Goal: Entertainment & Leisure: Browse casually

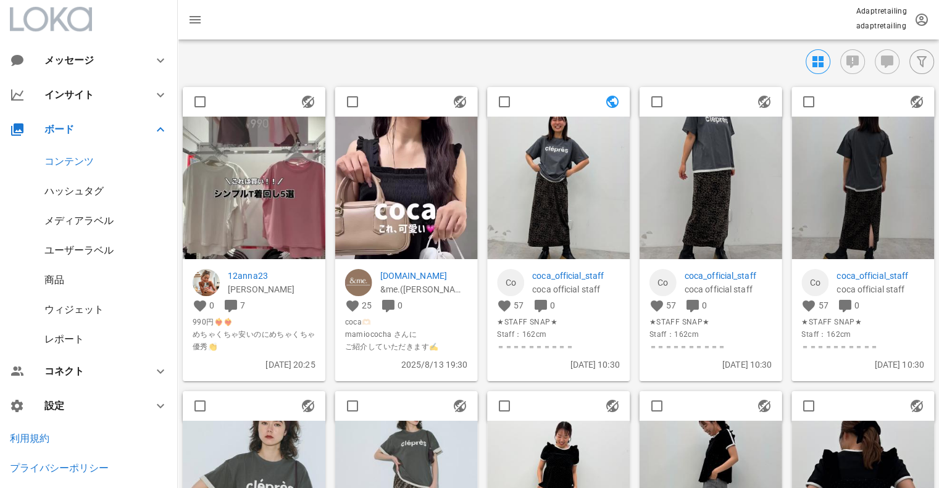
click at [82, 189] on div "ハッシュタグ" at bounding box center [73, 191] width 59 height 12
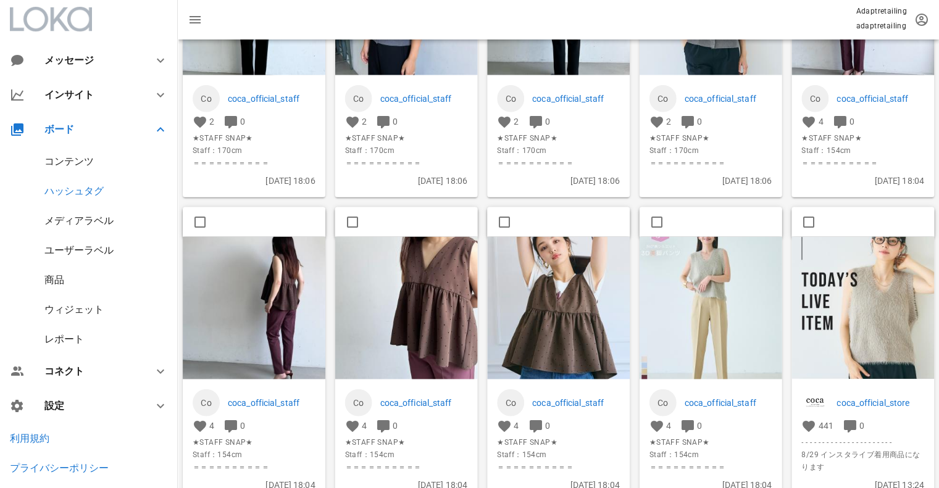
scroll to position [1420, 0]
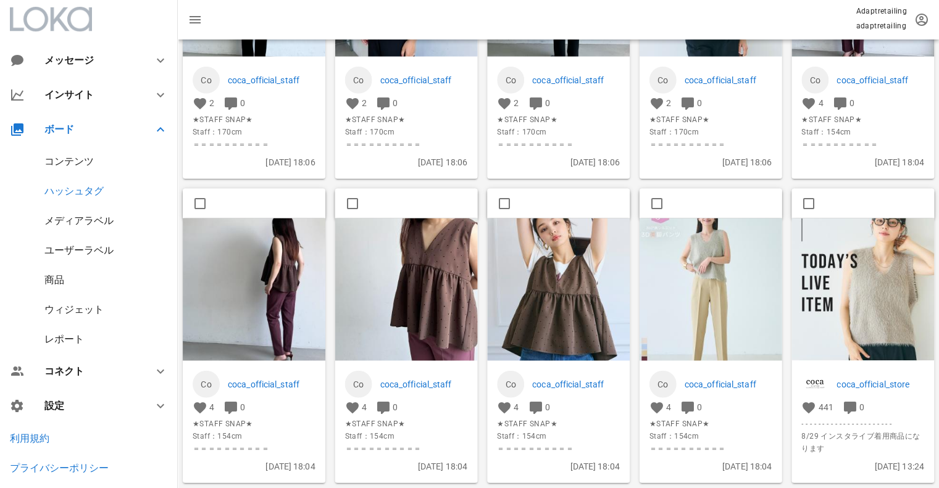
click at [414, 233] on img at bounding box center [406, 289] width 143 height 143
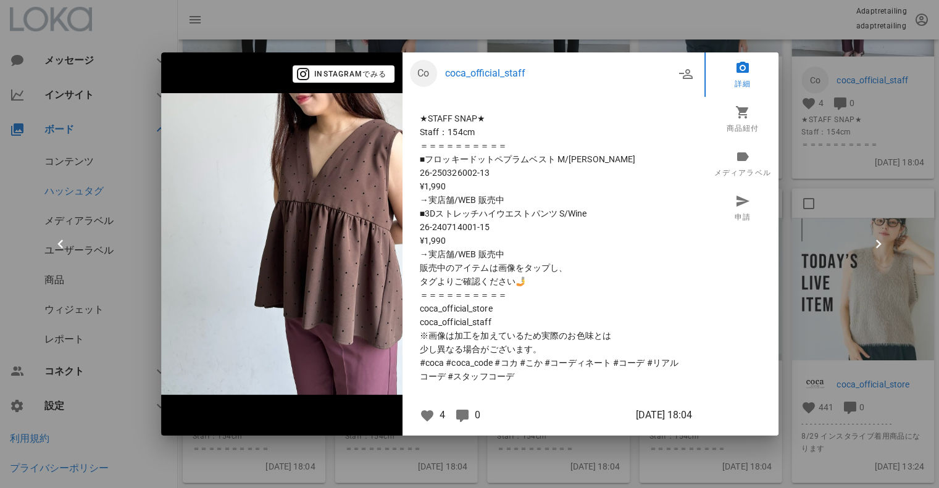
click at [837, 210] on div at bounding box center [469, 244] width 939 height 488
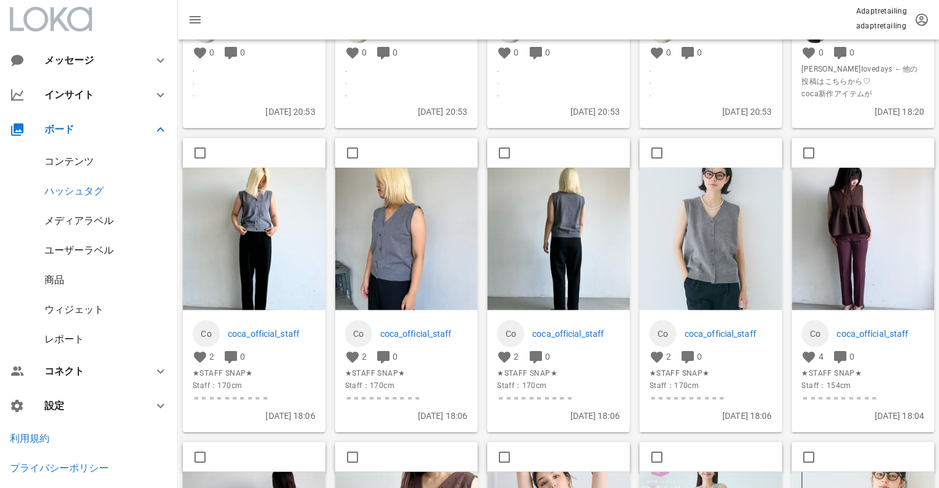
scroll to position [1111, 0]
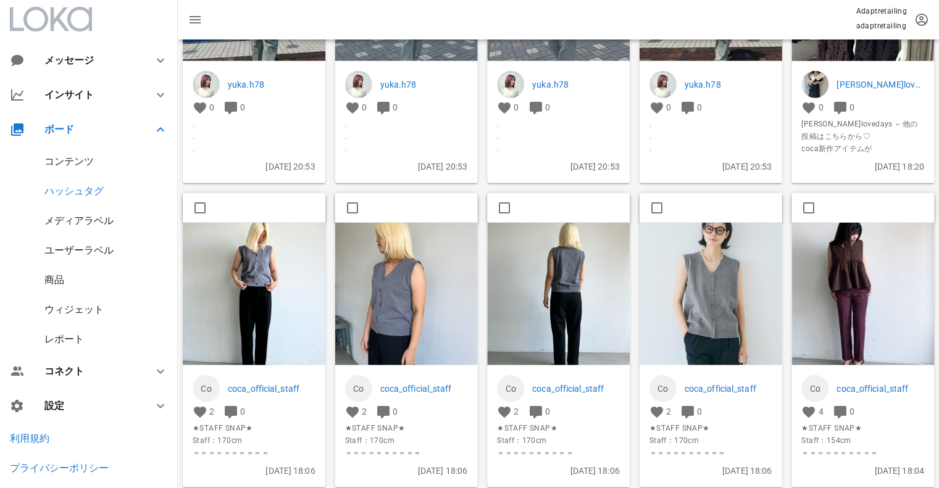
click at [262, 279] on img at bounding box center [254, 293] width 143 height 143
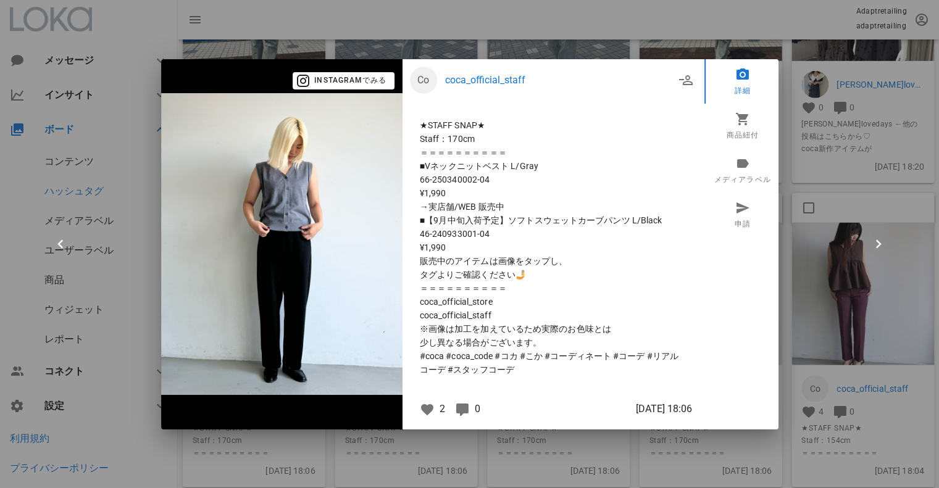
click at [804, 204] on div at bounding box center [469, 244] width 939 height 488
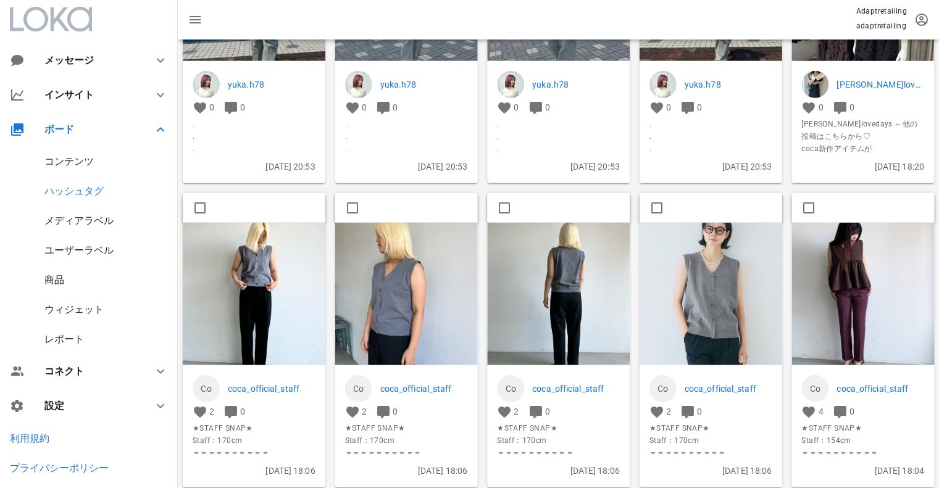
click at [532, 271] on img at bounding box center [558, 293] width 143 height 143
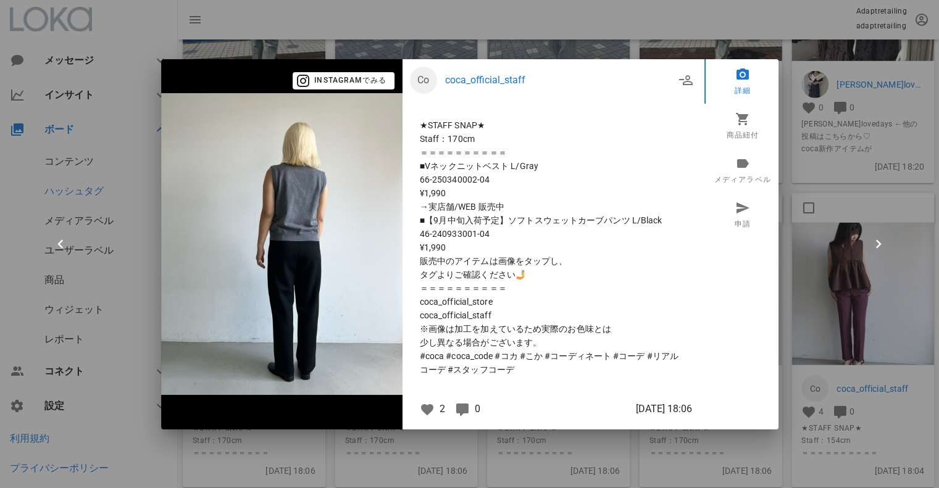
click at [810, 231] on div at bounding box center [469, 244] width 939 height 488
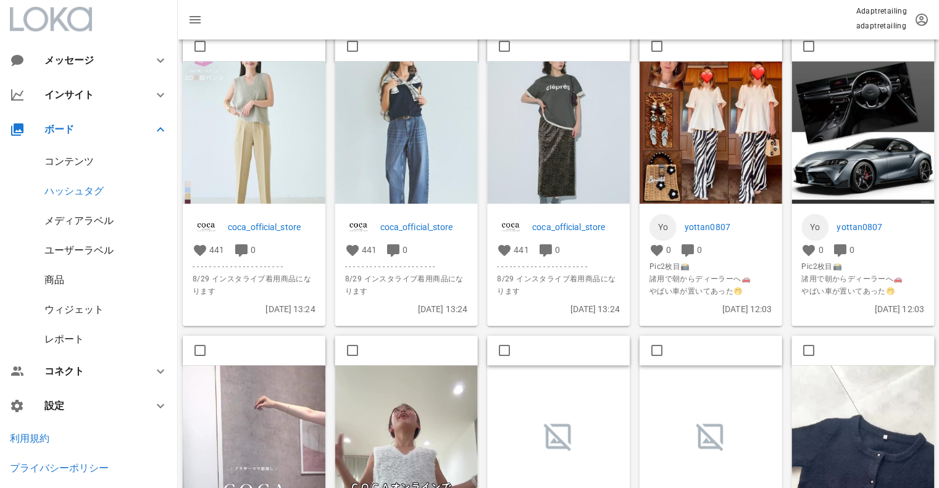
scroll to position [2345, 0]
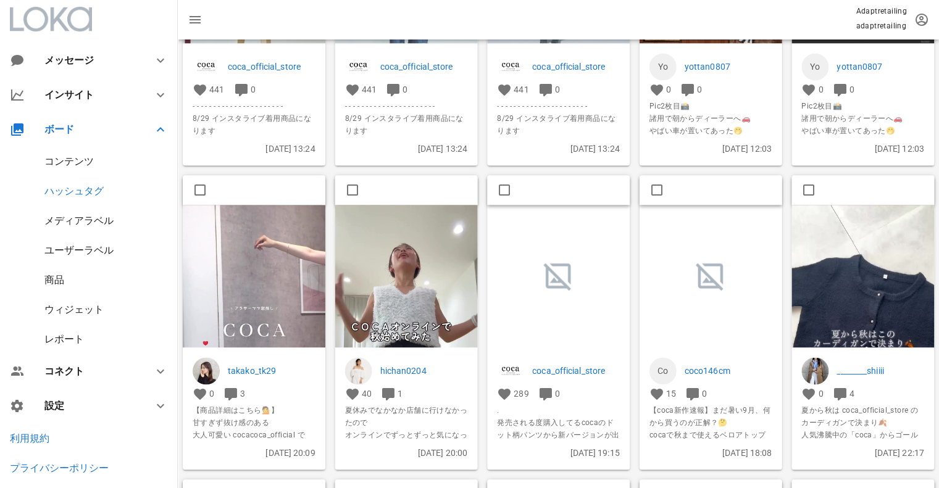
click at [414, 269] on img at bounding box center [406, 331] width 143 height 253
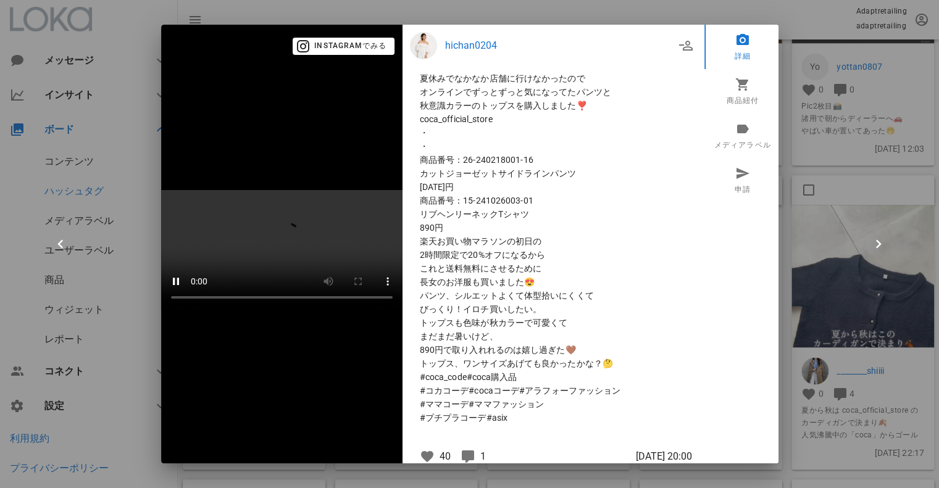
scroll to position [0, 0]
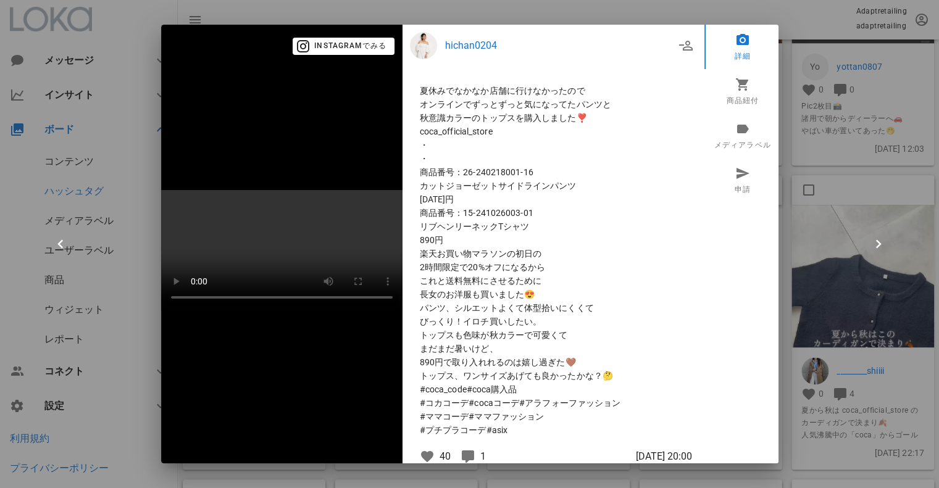
click at [916, 189] on div at bounding box center [469, 244] width 939 height 488
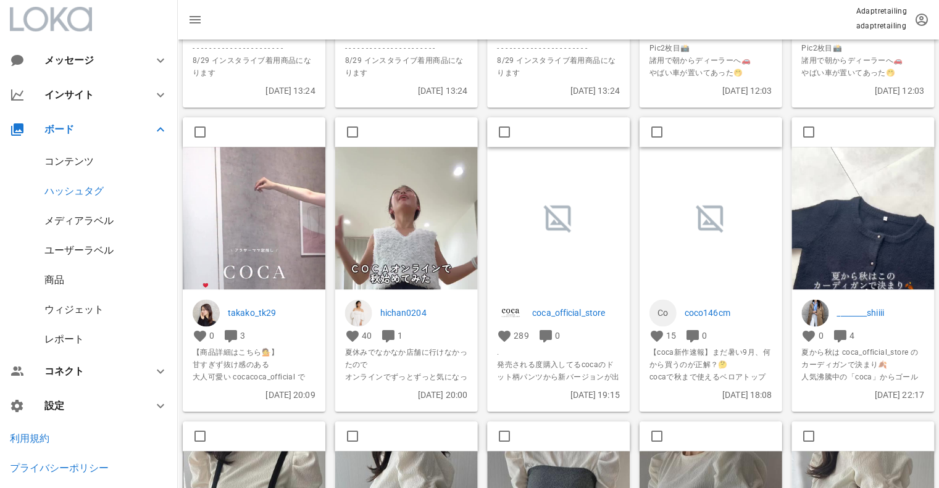
scroll to position [2469, 0]
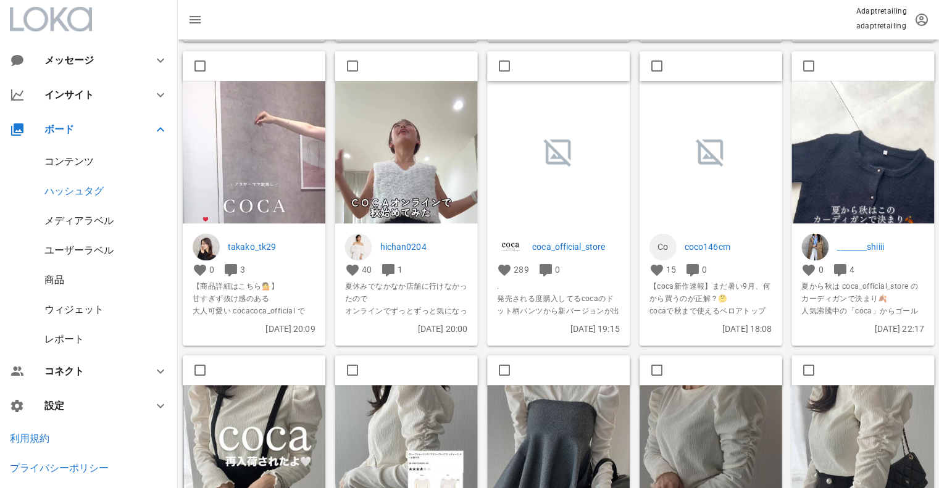
click at [855, 136] on img at bounding box center [862, 207] width 143 height 253
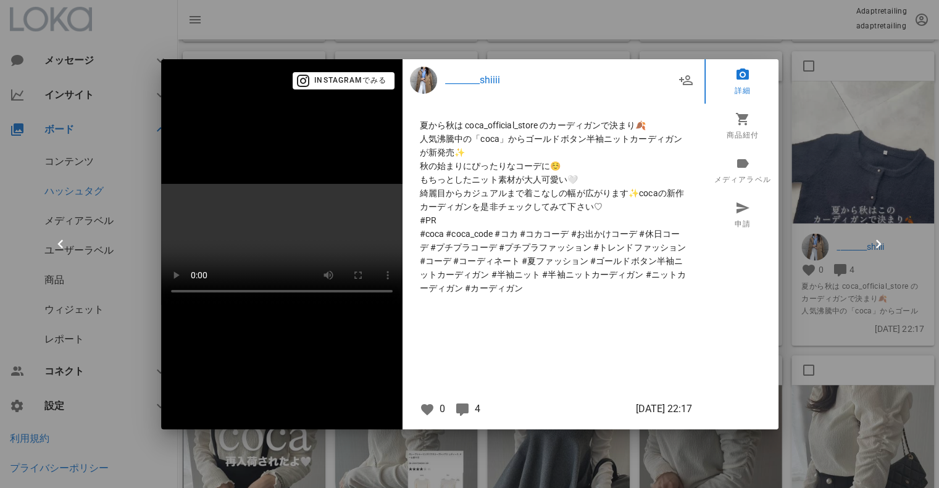
click at [864, 229] on div at bounding box center [469, 244] width 939 height 488
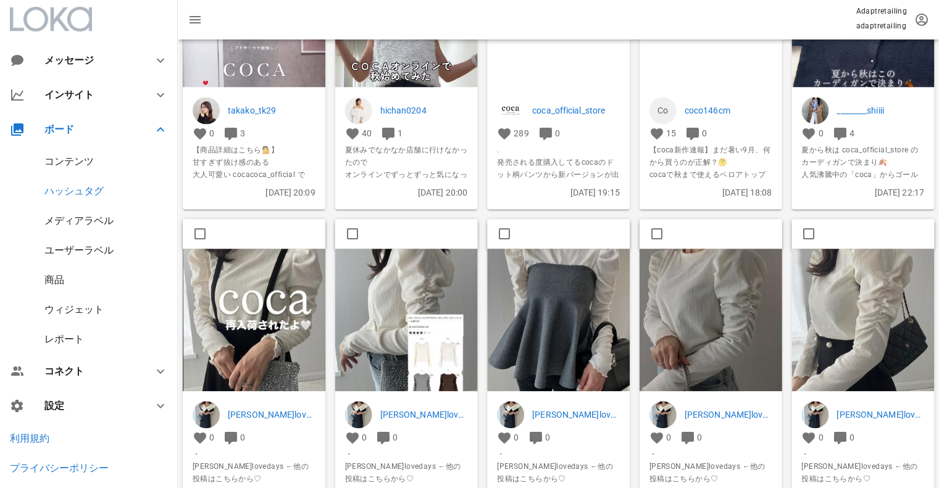
scroll to position [2654, 0]
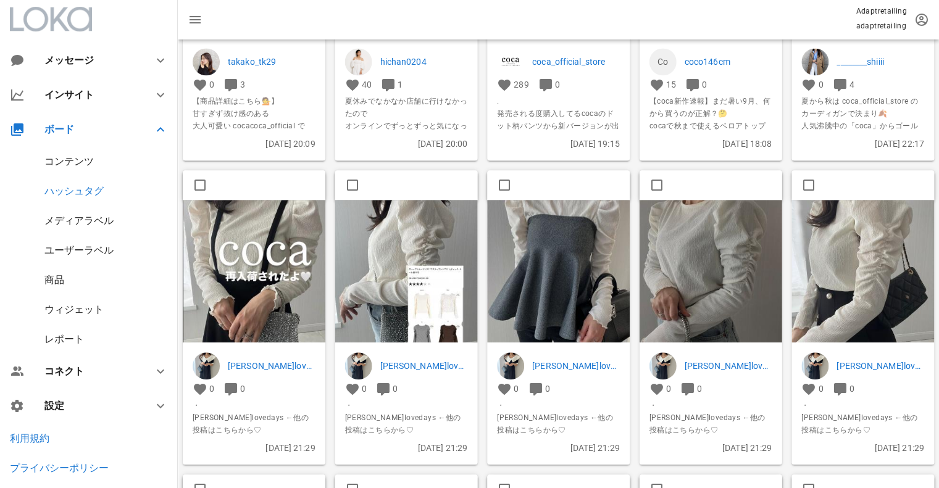
click at [396, 265] on img at bounding box center [406, 272] width 143 height 143
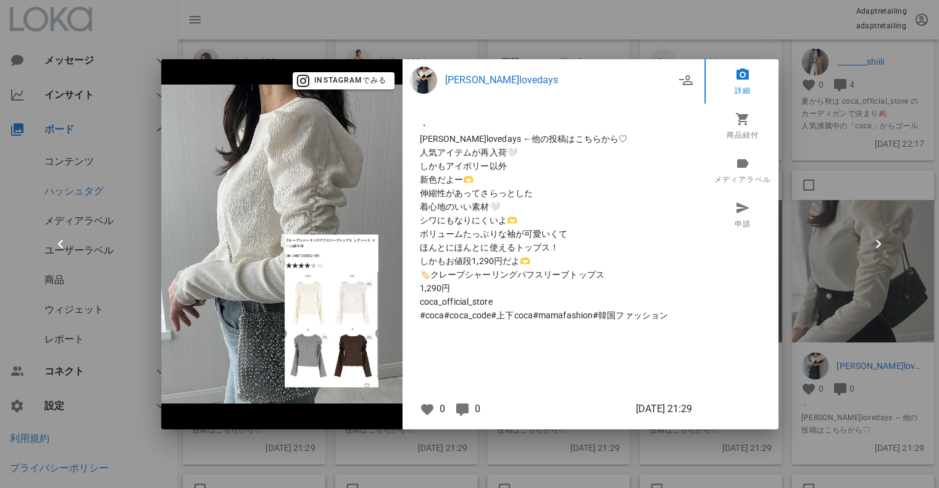
drag, startPoint x: 857, startPoint y: 247, endPoint x: 555, endPoint y: 257, distance: 301.9
click at [857, 247] on div at bounding box center [469, 244] width 939 height 488
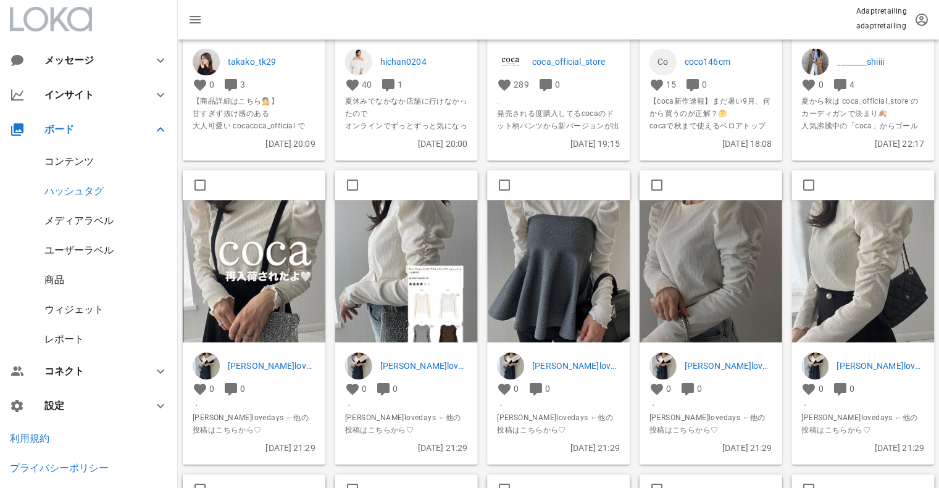
click at [588, 249] on img at bounding box center [558, 272] width 143 height 143
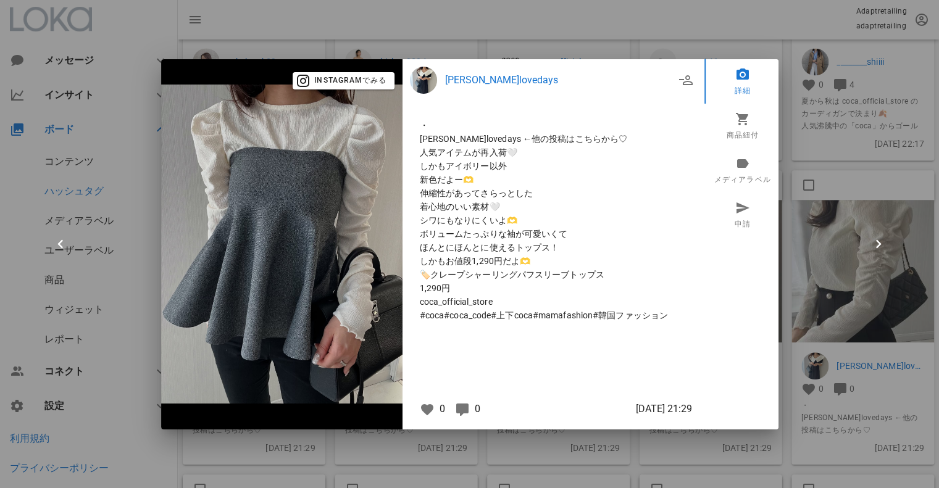
click at [807, 229] on div at bounding box center [469, 244] width 939 height 488
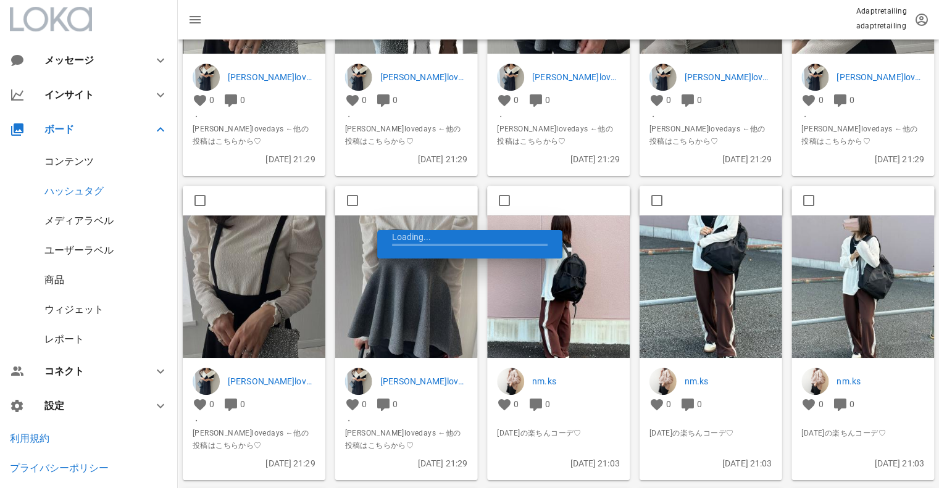
scroll to position [2962, 0]
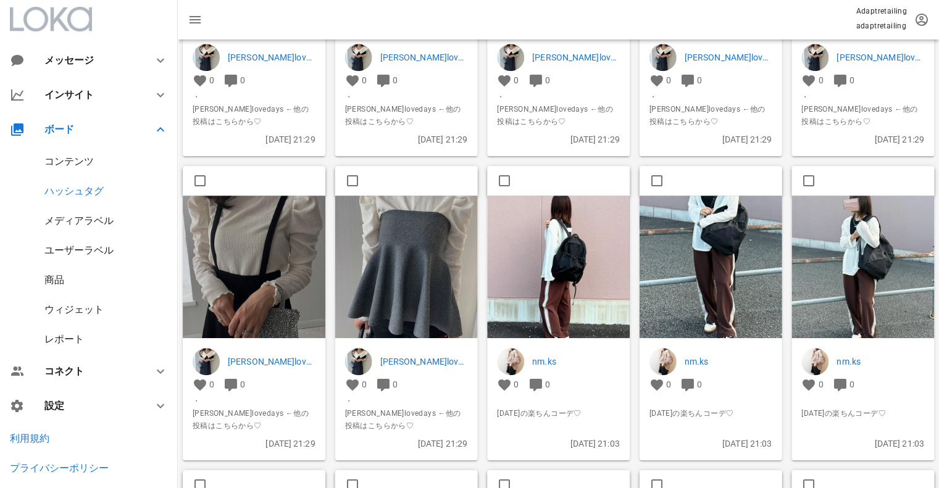
click at [541, 232] on img at bounding box center [558, 267] width 143 height 143
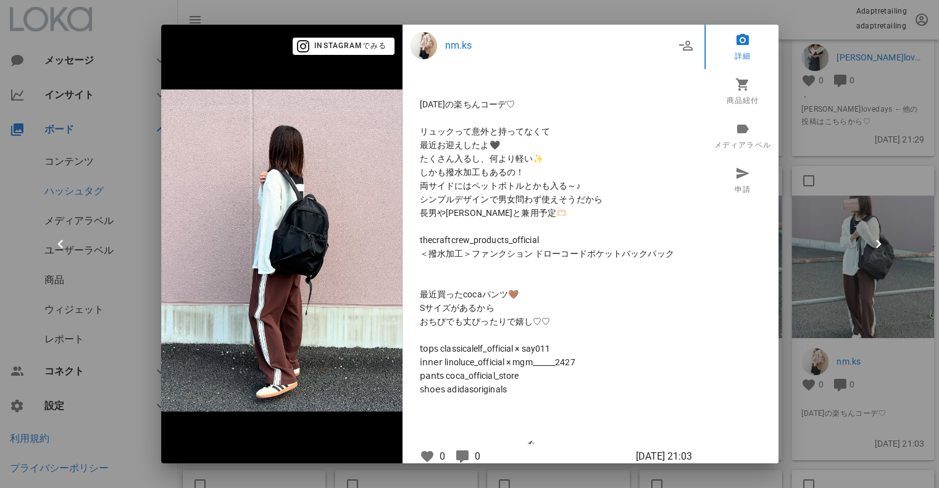
click at [838, 222] on div at bounding box center [469, 244] width 939 height 488
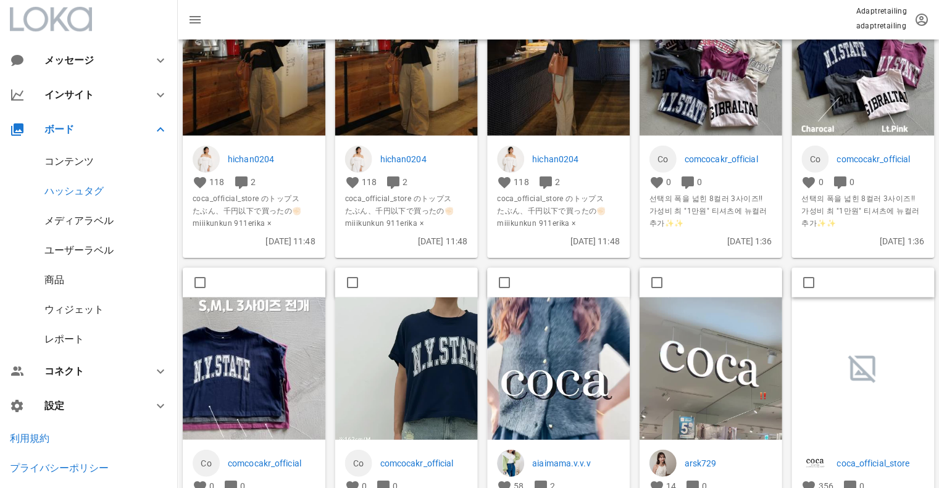
scroll to position [4444, 0]
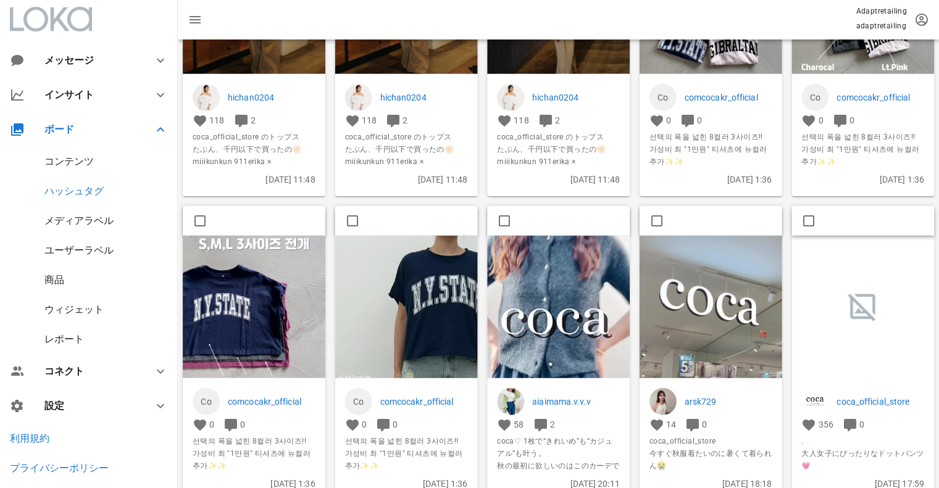
click at [529, 261] on img at bounding box center [558, 362] width 143 height 253
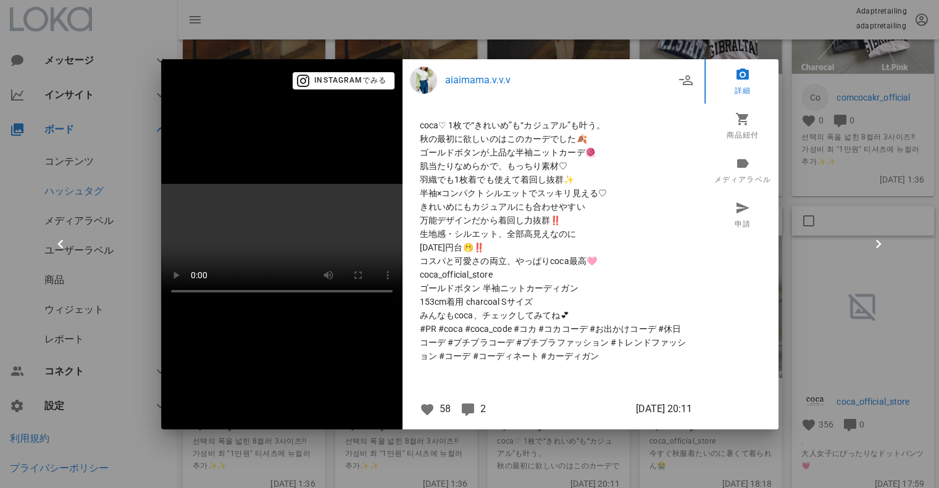
click at [829, 99] on div at bounding box center [469, 244] width 939 height 488
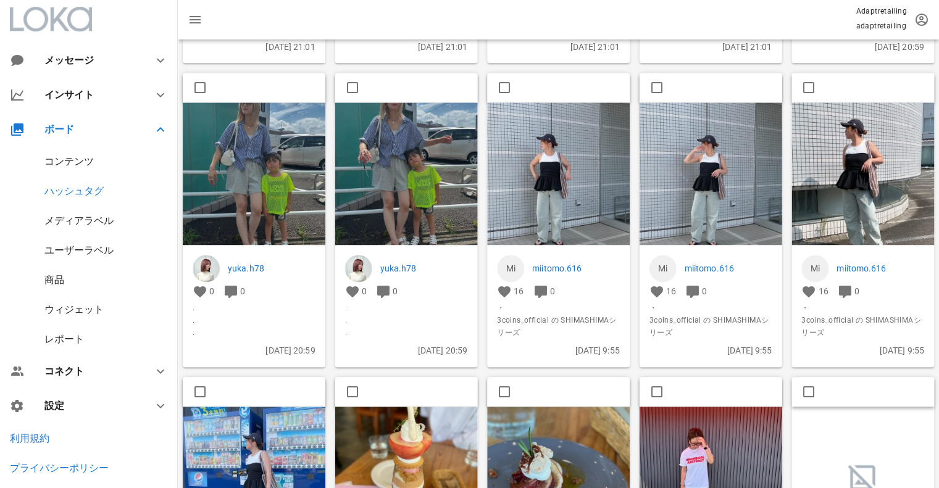
scroll to position [5802, 0]
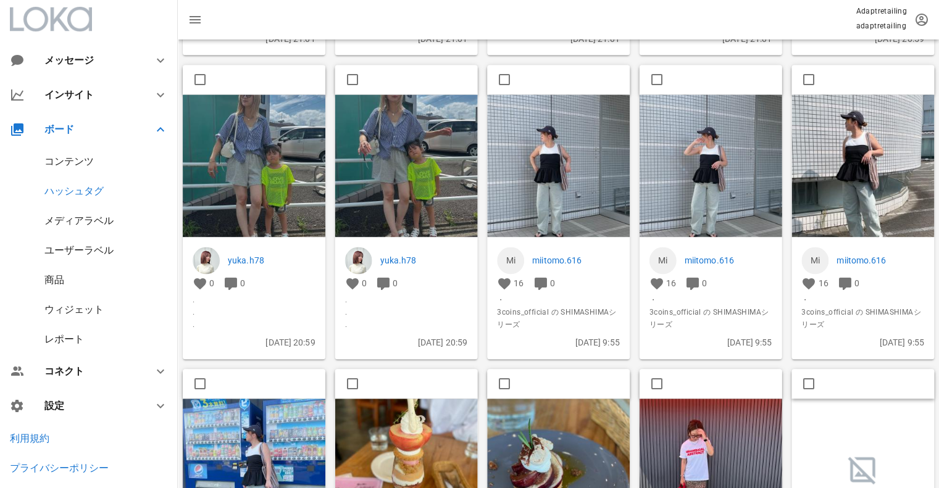
click at [542, 173] on img at bounding box center [558, 165] width 143 height 143
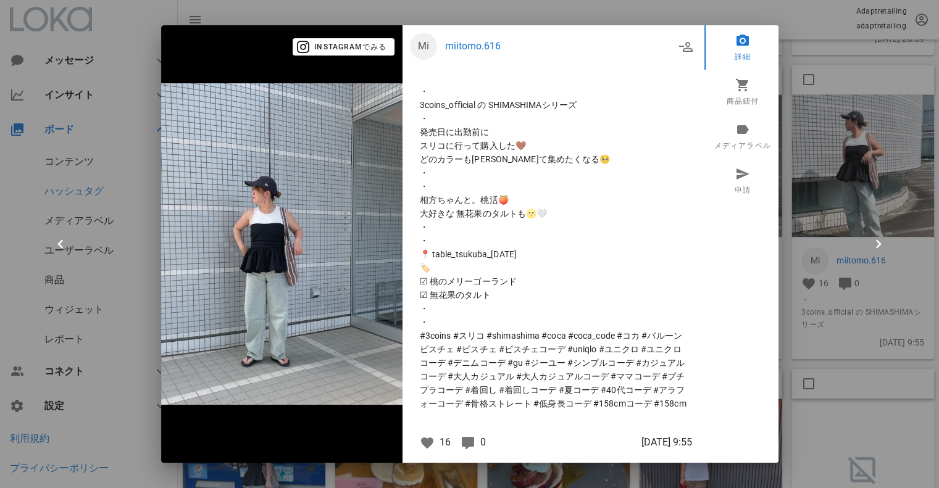
click at [865, 109] on div at bounding box center [469, 244] width 939 height 488
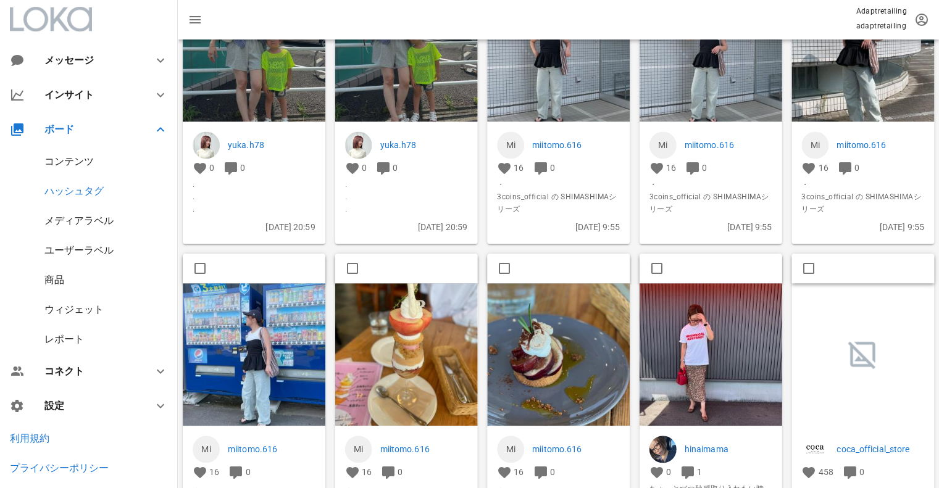
scroll to position [5925, 0]
